Goal: Find specific page/section: Find specific page/section

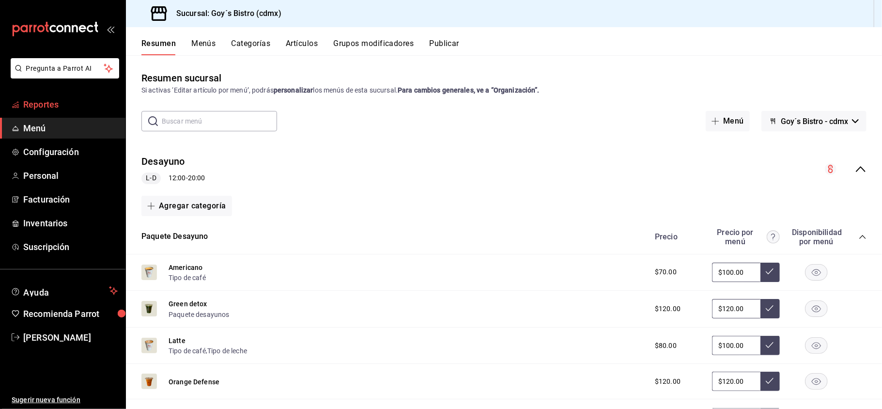
click at [52, 96] on link "Reportes" at bounding box center [62, 104] width 125 height 21
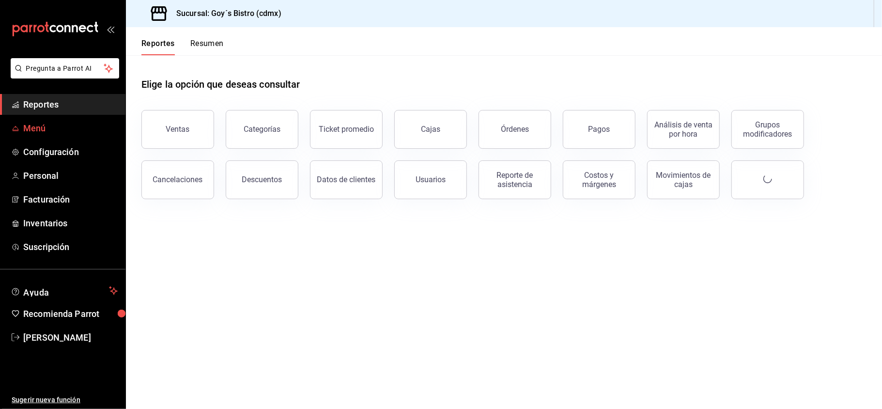
click at [49, 130] on span "Menú" at bounding box center [70, 128] width 94 height 13
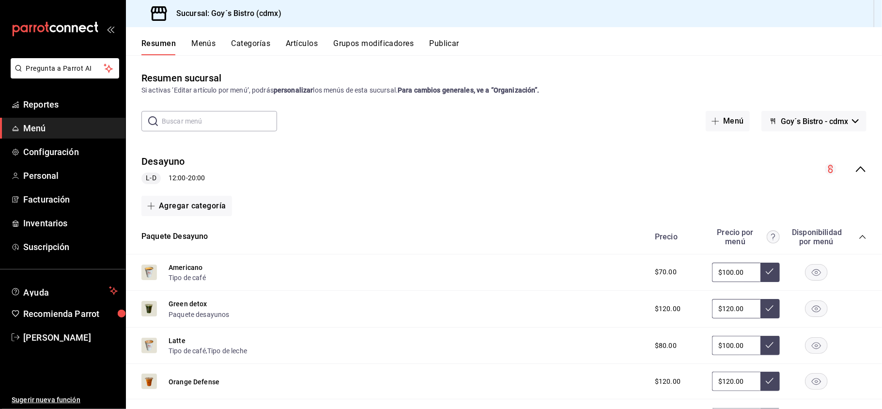
click at [55, 123] on span "Menú" at bounding box center [70, 128] width 94 height 13
click at [59, 105] on span "Reportes" at bounding box center [70, 104] width 94 height 13
